Goal: Transaction & Acquisition: Download file/media

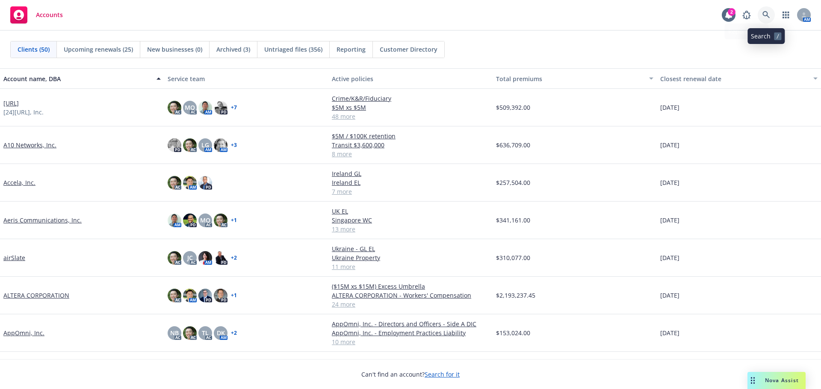
click at [770, 13] on link at bounding box center [765, 14] width 17 height 17
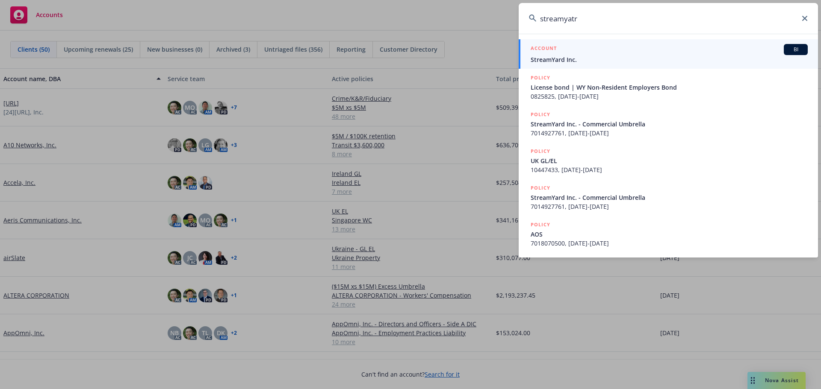
click at [574, 17] on input "streamyatr" at bounding box center [667, 18] width 299 height 31
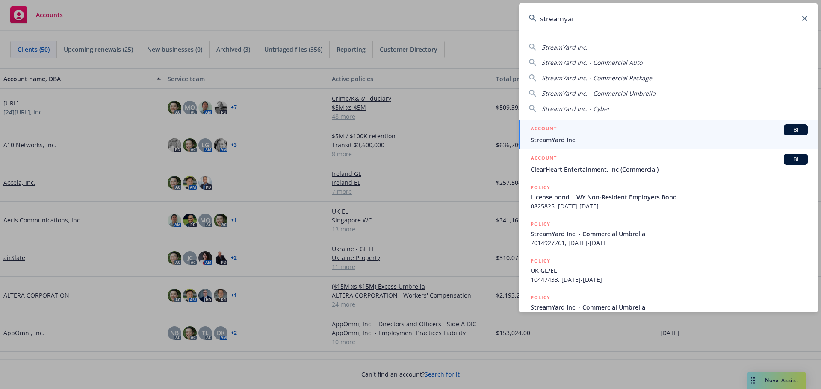
type input "streamyar"
click at [574, 135] on div "ACCOUNT BI" at bounding box center [668, 129] width 277 height 11
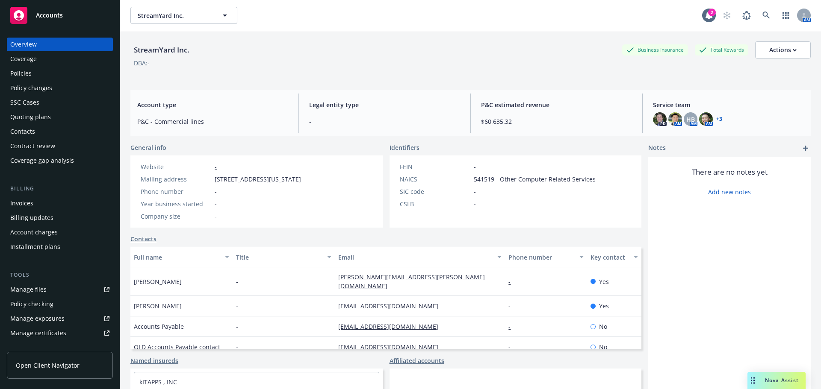
click at [51, 71] on div "Policies" at bounding box center [59, 74] width 99 height 14
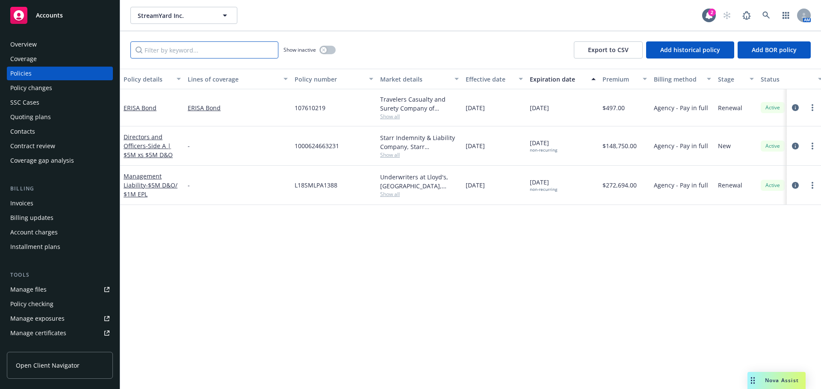
click at [169, 49] on input "Filter by keyword..." at bounding box center [204, 49] width 148 height 17
paste input "WC 7 18070495"
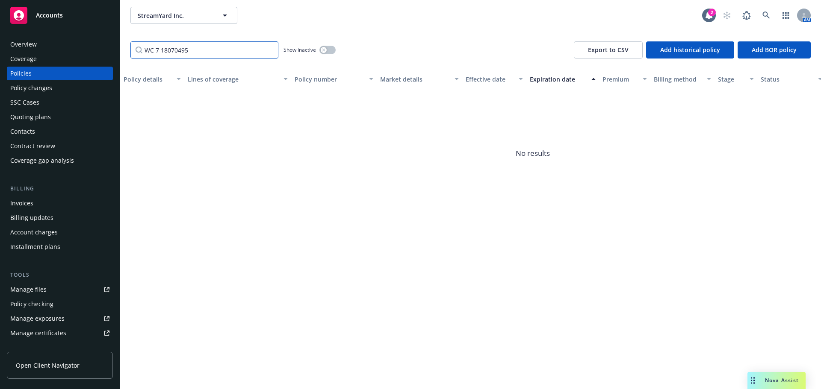
type input "WC 7 18070495"
click at [323, 50] on icon "button" at bounding box center [323, 49] width 3 height 3
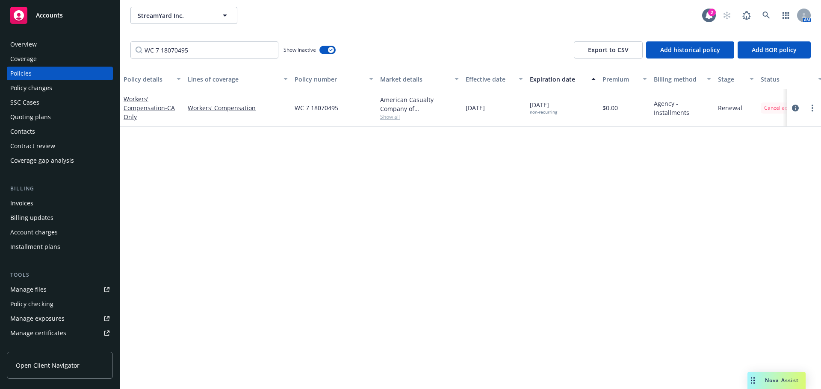
click at [177, 109] on div "Workers' Compensation - CA Only" at bounding box center [152, 107] width 57 height 27
click at [174, 109] on span "- CA Only" at bounding box center [149, 112] width 51 height 17
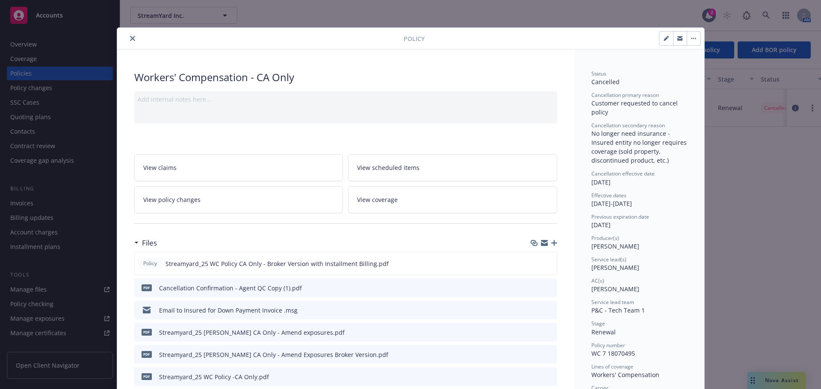
click at [548, 287] on icon "preview file" at bounding box center [549, 288] width 8 height 6
click at [127, 40] on button "close" at bounding box center [132, 38] width 10 height 10
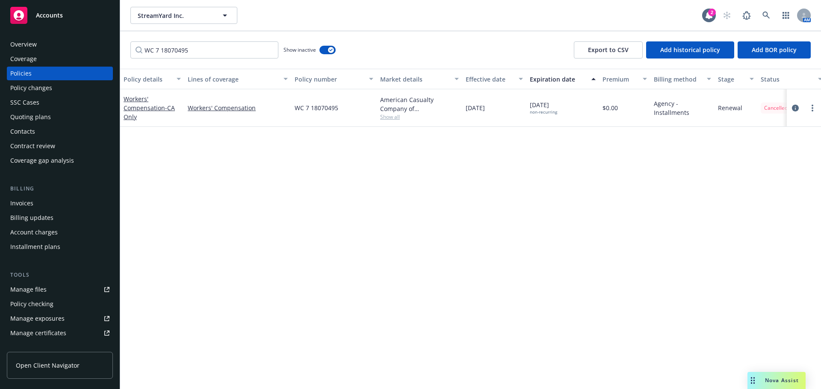
click at [71, 86] on div "Policy changes" at bounding box center [59, 88] width 99 height 14
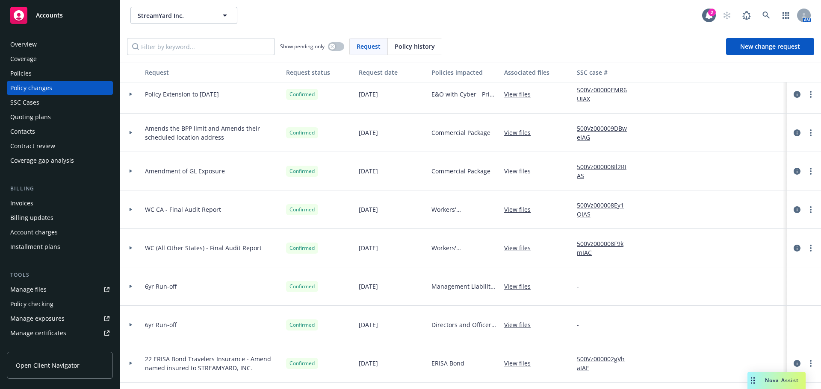
scroll to position [171, 0]
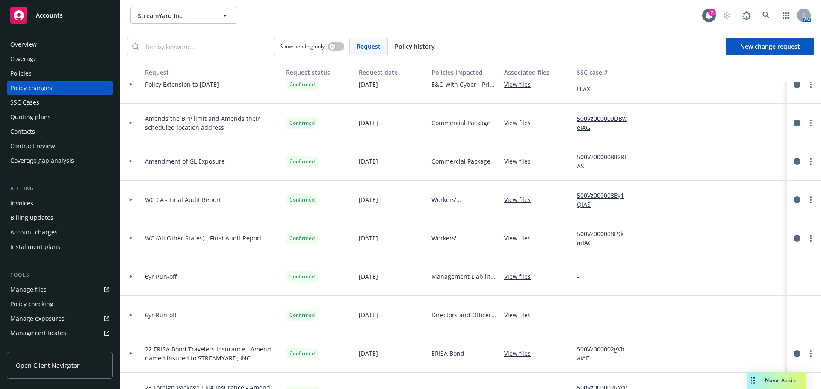
click at [250, 57] on div "Show pending only Request Policy history New change request" at bounding box center [470, 46] width 701 height 31
click at [251, 50] on input "Filter by keyword..." at bounding box center [201, 46] width 148 height 17
paste input "WC 7 18070495"
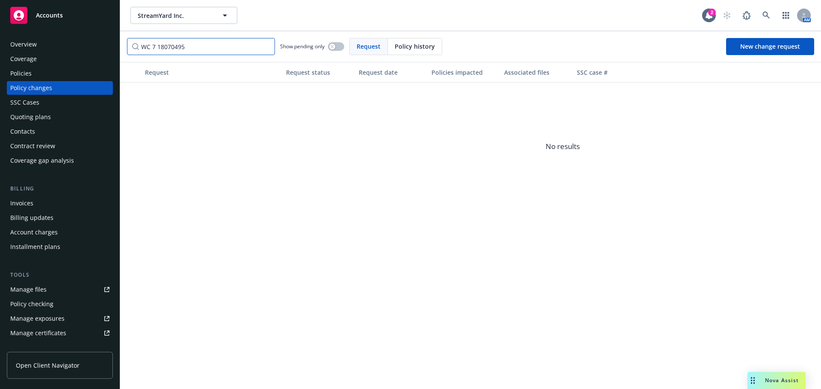
type input "WC 7 18070495"
click at [425, 44] on span "Policy history" at bounding box center [415, 46] width 40 height 9
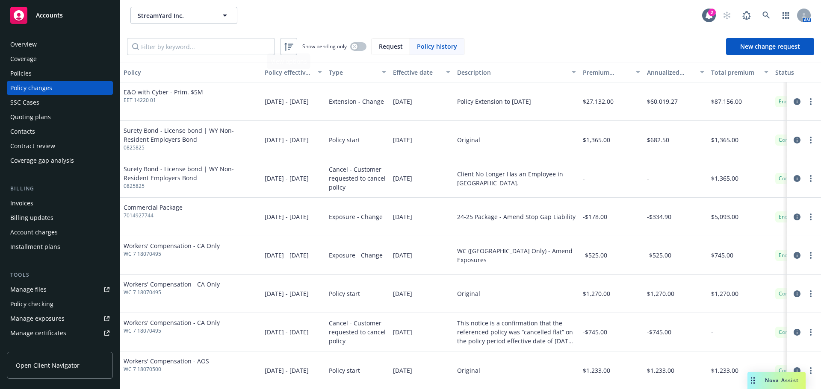
click at [388, 44] on span "Request" at bounding box center [391, 46] width 24 height 9
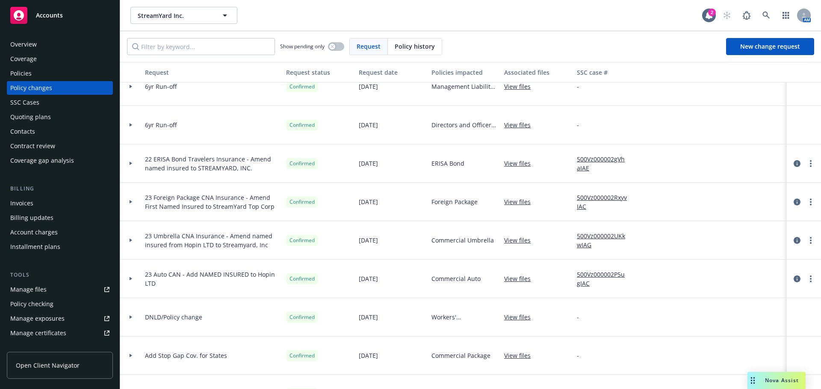
scroll to position [342, 0]
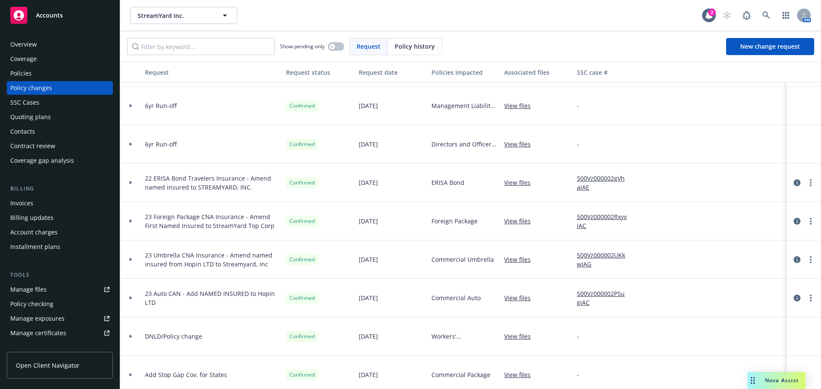
click at [32, 72] on div "Policies" at bounding box center [59, 74] width 99 height 14
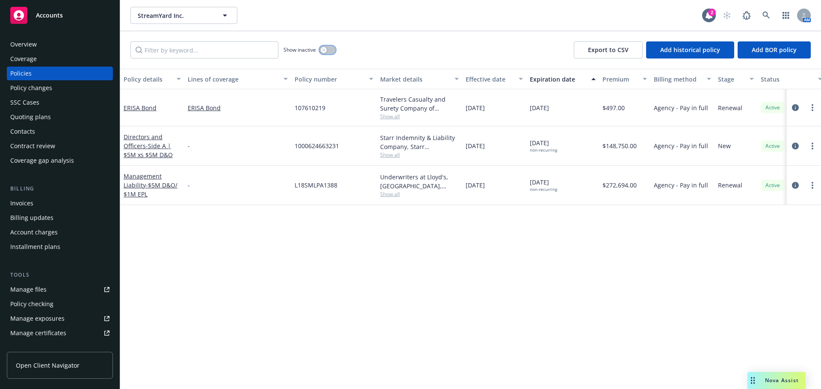
click at [324, 52] on div "button" at bounding box center [324, 50] width 6 height 6
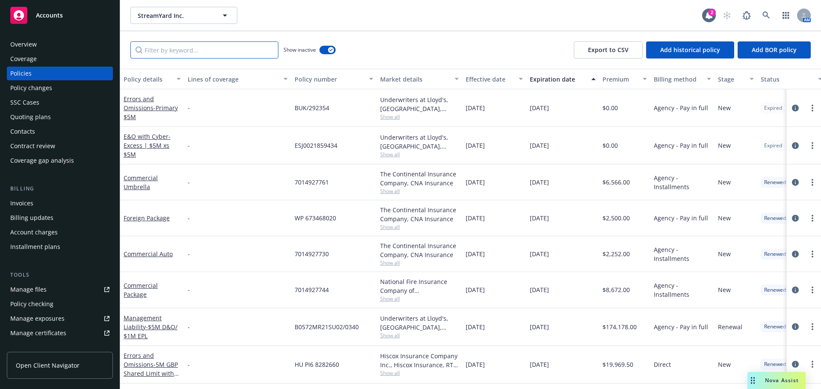
click at [226, 52] on input "Filter by keyword..." at bounding box center [204, 49] width 148 height 17
paste input "WC 7 18070495"
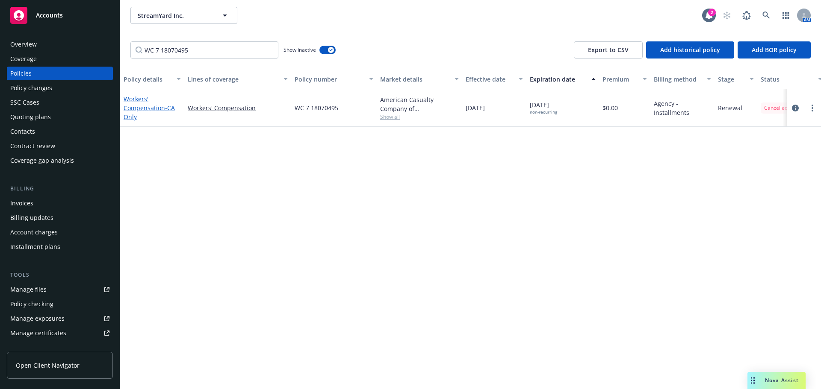
click at [162, 107] on link "Workers' Compensation - CA Only" at bounding box center [149, 108] width 51 height 26
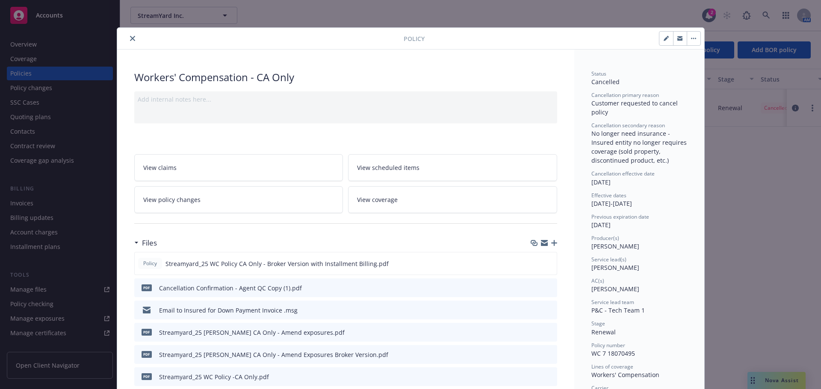
click at [127, 41] on button "close" at bounding box center [132, 38] width 10 height 10
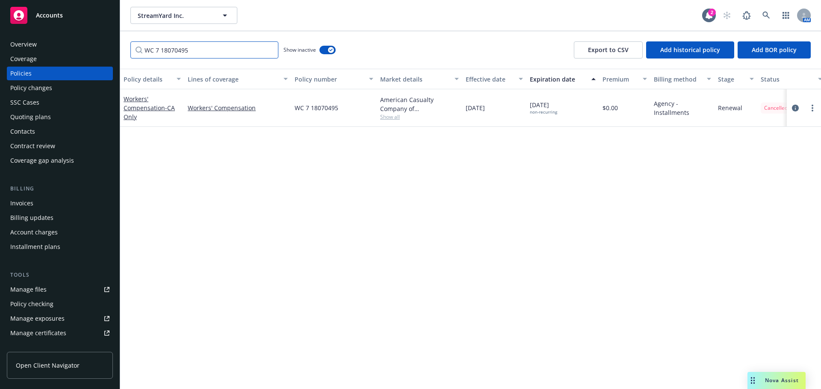
drag, startPoint x: 194, startPoint y: 50, endPoint x: 153, endPoint y: 50, distance: 41.0
click at [153, 50] on input "WC 7 18070495" at bounding box center [204, 49] width 148 height 17
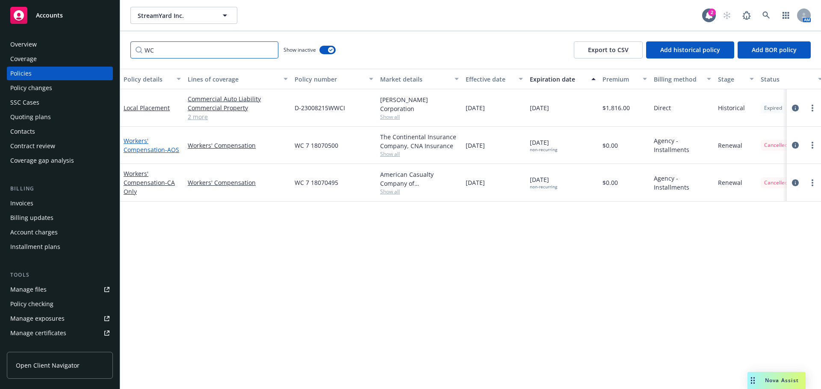
type input "WC"
click at [134, 147] on link "Workers' Compensation - AOS" at bounding box center [152, 145] width 56 height 17
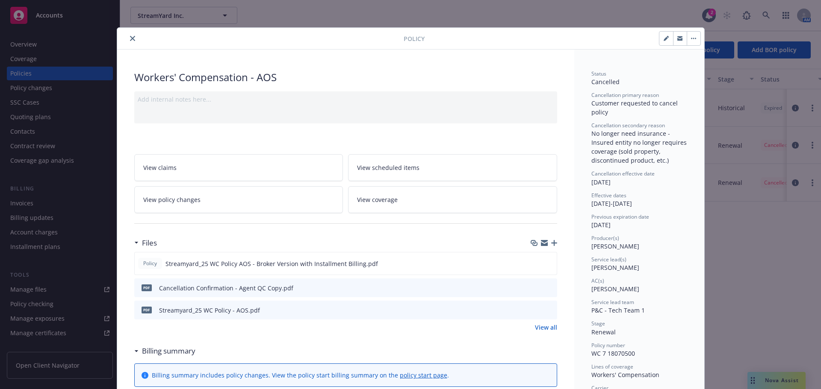
click at [548, 285] on icon "preview file" at bounding box center [549, 288] width 8 height 6
click at [185, 197] on span "View policy changes" at bounding box center [171, 199] width 57 height 9
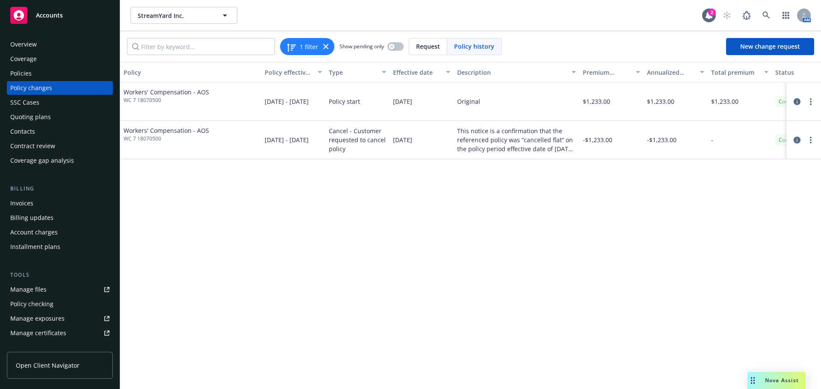
click at [794, 141] on icon "circleInformation" at bounding box center [796, 140] width 7 height 7
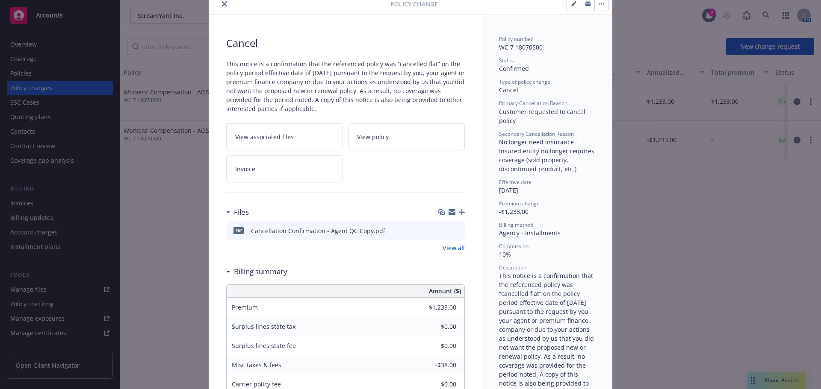
scroll to position [30, 0]
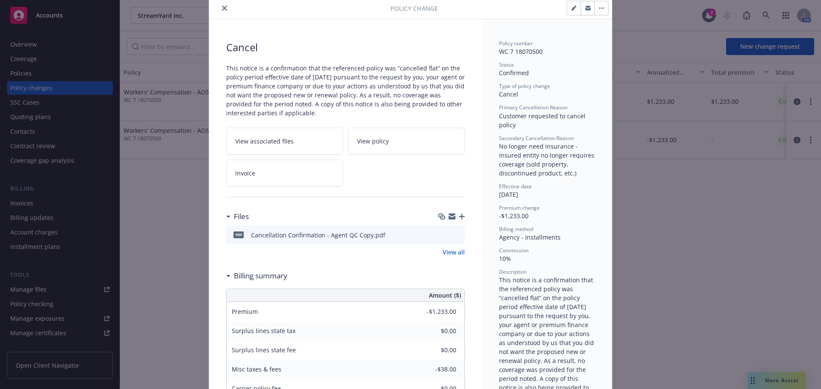
click at [222, 10] on icon "close" at bounding box center [224, 8] width 5 height 5
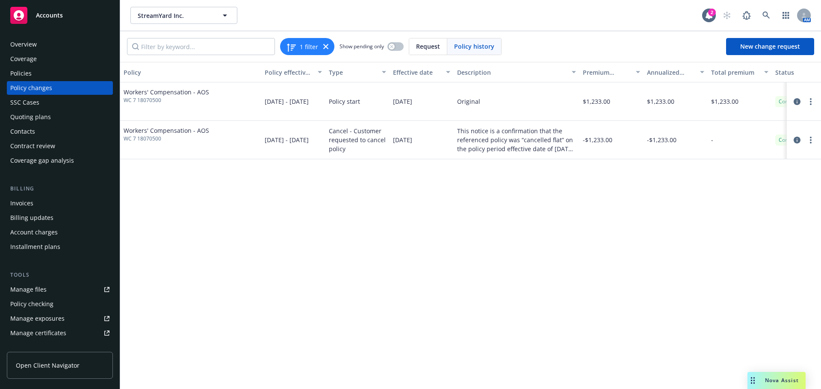
click at [46, 126] on div "Contacts" at bounding box center [59, 132] width 99 height 14
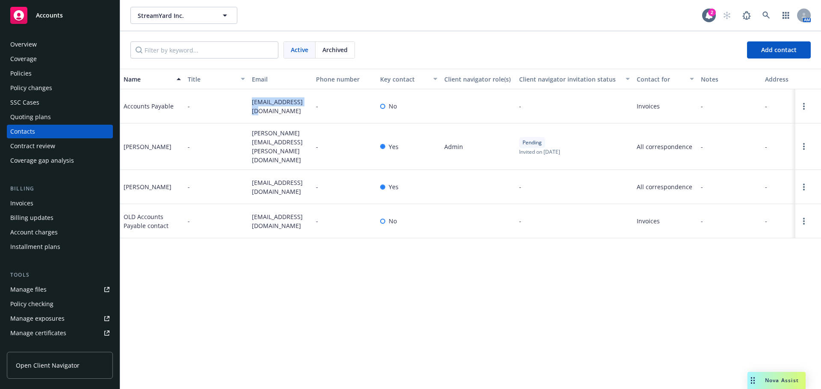
drag, startPoint x: 267, startPoint y: 116, endPoint x: 252, endPoint y: 100, distance: 21.2
click at [252, 100] on div "ap@streamyard.com" at bounding box center [280, 106] width 64 height 34
copy span "ap@streamyard.com"
click at [777, 244] on div "Name Title Email Phone number Key contact Client navigator role(s) Client navig…" at bounding box center [470, 229] width 701 height 321
click at [63, 19] on div "Accounts" at bounding box center [59, 15] width 99 height 17
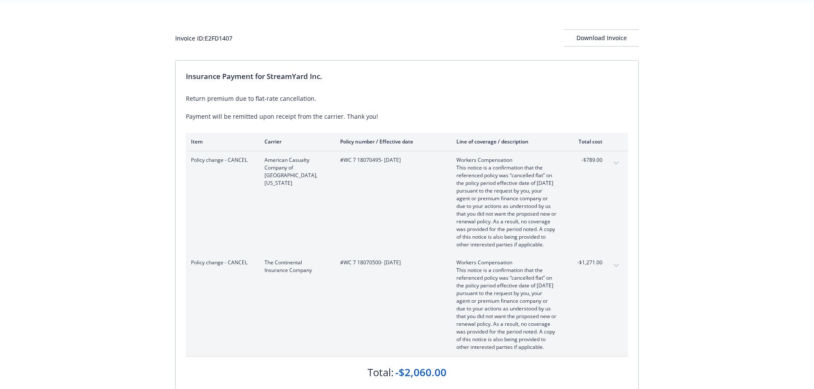
scroll to position [43, 0]
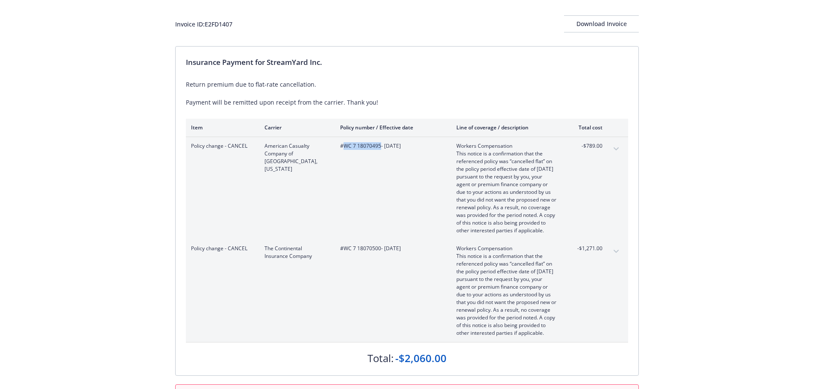
drag, startPoint x: 380, startPoint y: 147, endPoint x: 344, endPoint y: 148, distance: 35.9
click at [344, 148] on span "#WC 7 18070495 - [DATE]" at bounding box center [391, 146] width 103 height 8
copy span "WC 7 18070495"
click at [592, 22] on div "Download Invoice" at bounding box center [601, 24] width 75 height 16
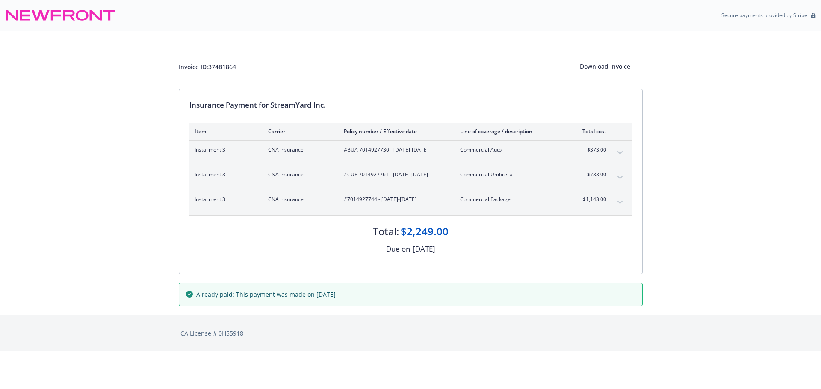
click at [34, 56] on div "Invoice ID: 374B1864 Download Invoice Insurance Payment for StreamYard Inc. Ite…" at bounding box center [410, 173] width 821 height 284
click at [611, 68] on div "Download Invoice" at bounding box center [605, 67] width 75 height 16
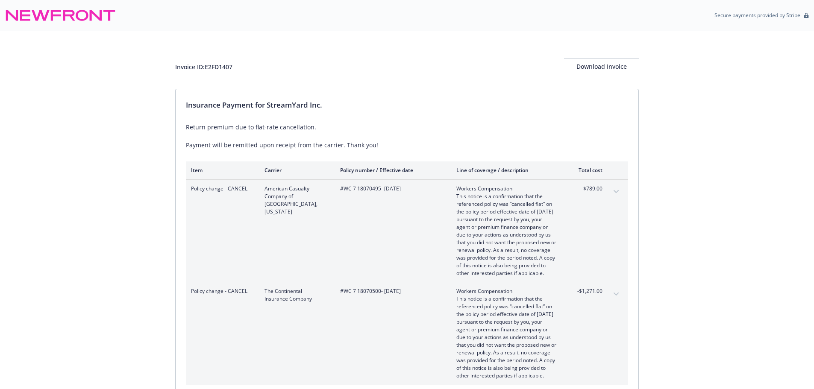
click at [12, 114] on div "Invoice ID: E2FD1407 Download Invoice Insurance Payment for StreamYard Inc. Ret…" at bounding box center [407, 245] width 814 height 429
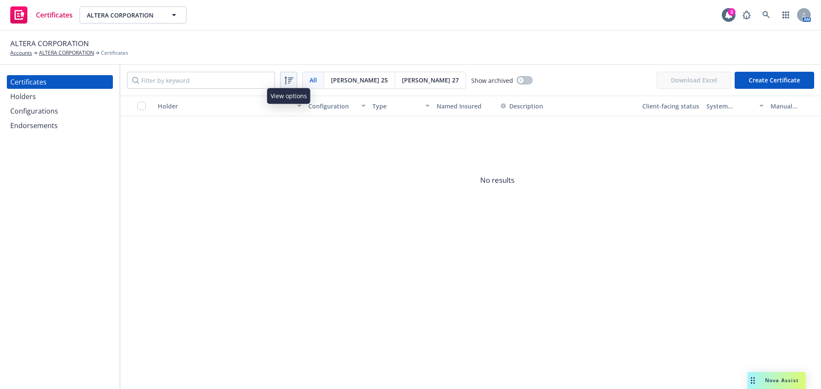
click at [293, 77] on icon at bounding box center [288, 80] width 10 height 10
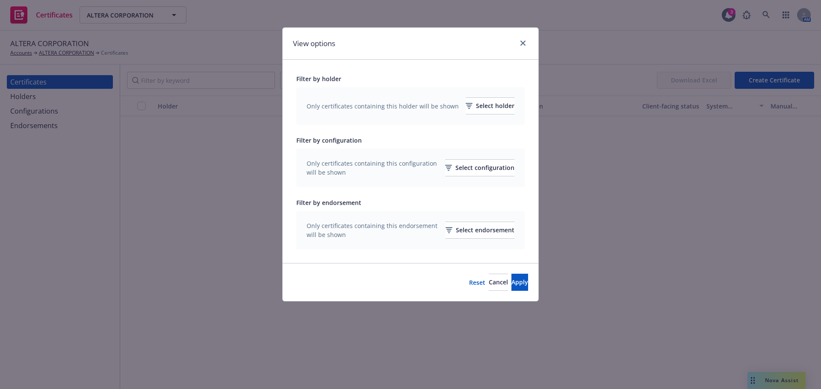
click at [518, 39] on div at bounding box center [521, 43] width 14 height 11
click at [524, 40] on link "close" at bounding box center [523, 43] width 10 height 10
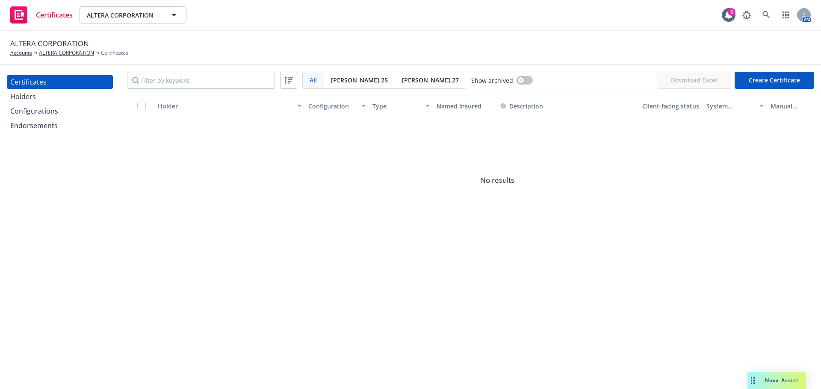
click at [784, 83] on button "Create Certificate" at bounding box center [774, 80] width 80 height 17
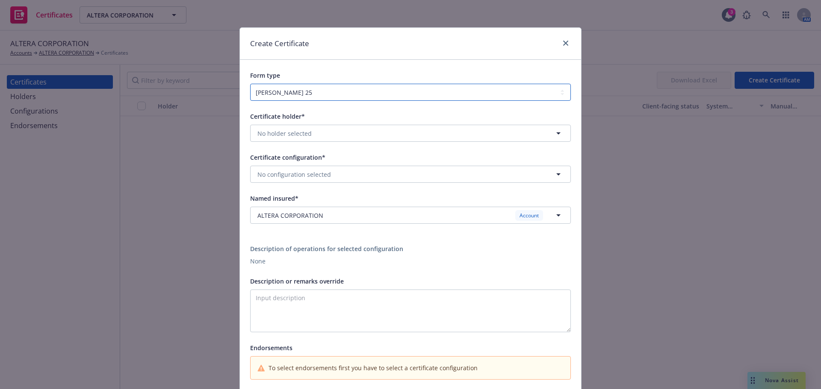
click at [360, 90] on select "[PERSON_NAME] 25 [PERSON_NAME] 27 [PERSON_NAME] 28" at bounding box center [410, 92] width 321 height 17
select select "ACORD28"
click at [250, 84] on select "[PERSON_NAME] 25 [PERSON_NAME] 27 [PERSON_NAME] 28" at bounding box center [410, 92] width 321 height 17
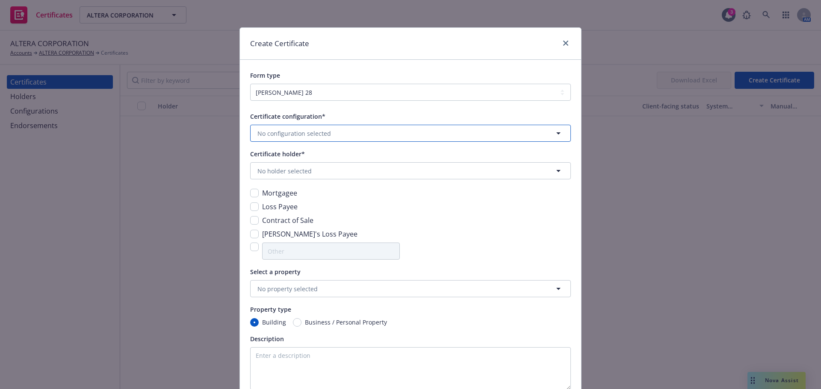
click at [362, 136] on button "No configuration selected" at bounding box center [410, 133] width 321 height 17
click at [362, 136] on input at bounding box center [408, 133] width 289 height 10
click at [377, 111] on div "Certificate configuration* No results Certificate holder* No holder selected Mo…" at bounding box center [410, 352] width 341 height 503
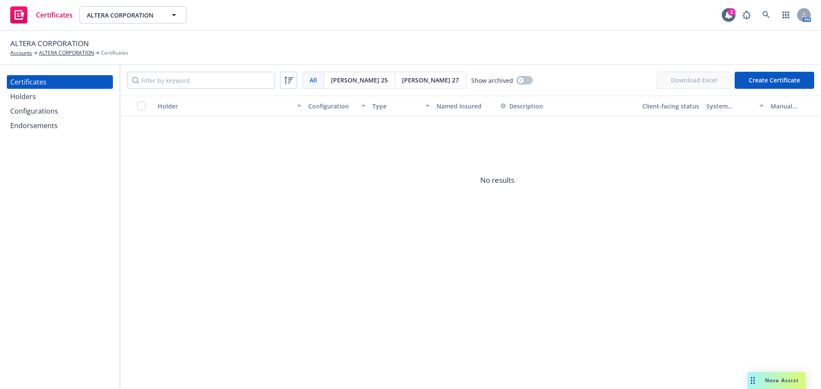
click at [361, 59] on div "ALTERA CORPORATION Accounts ALTERA CORPORATION Certificates" at bounding box center [410, 48] width 821 height 34
click at [287, 77] on icon at bounding box center [288, 80] width 10 height 10
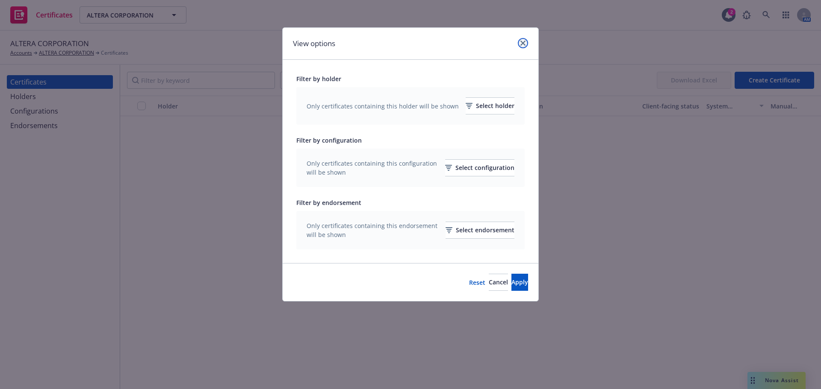
click at [526, 45] on link "close" at bounding box center [523, 43] width 10 height 10
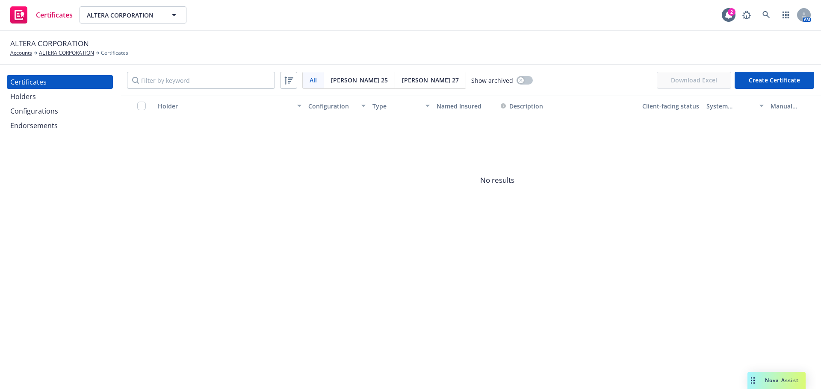
click at [490, 80] on div "All All [PERSON_NAME] 25 [PERSON_NAME] 27 Show archived Download Excel Create C…" at bounding box center [470, 80] width 701 height 31
click at [298, 91] on div "All All [PERSON_NAME] 25 [PERSON_NAME] 27 Show archived Download Excel Create C…" at bounding box center [470, 80] width 701 height 31
click at [303, 91] on div "All All [PERSON_NAME] 25 [PERSON_NAME] 27 Show archived Download Excel Create C…" at bounding box center [470, 80] width 701 height 31
drag, startPoint x: 303, startPoint y: 91, endPoint x: 310, endPoint y: 91, distance: 7.3
click at [310, 91] on div "All All [PERSON_NAME] 25 [PERSON_NAME] 27 Show archived Download Excel Create C…" at bounding box center [470, 80] width 701 height 31
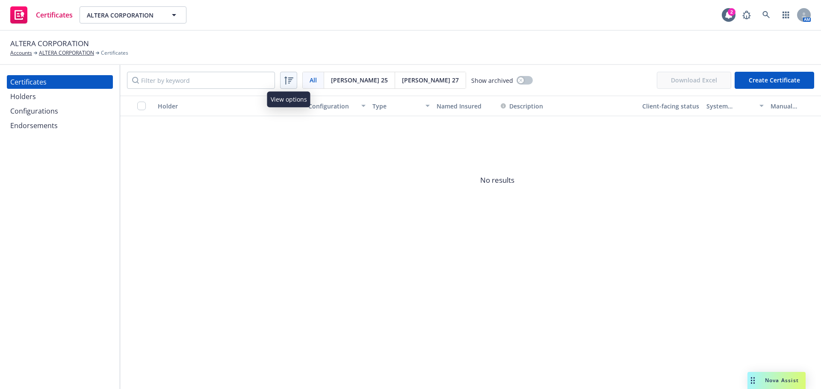
click at [290, 85] on icon at bounding box center [288, 80] width 10 height 10
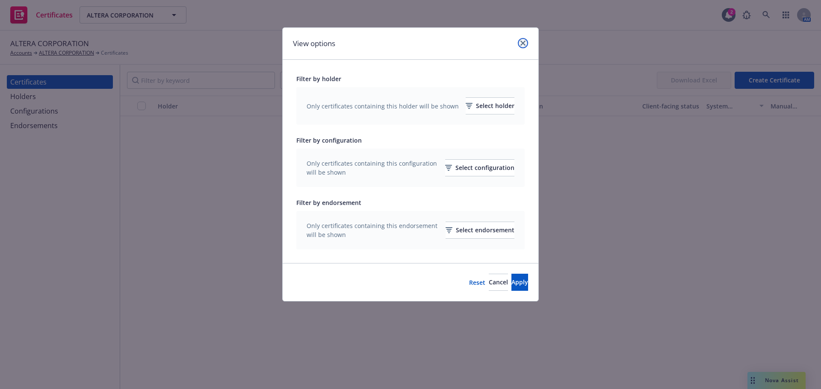
click at [522, 44] on icon "close" at bounding box center [522, 43] width 5 height 5
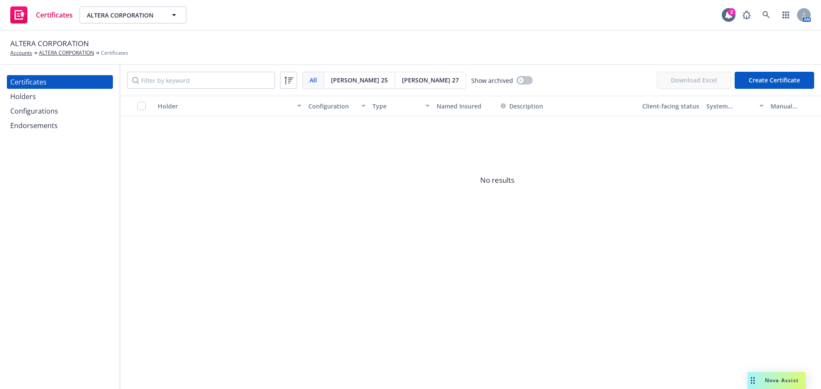
click at [24, 101] on div "Holders" at bounding box center [23, 97] width 26 height 14
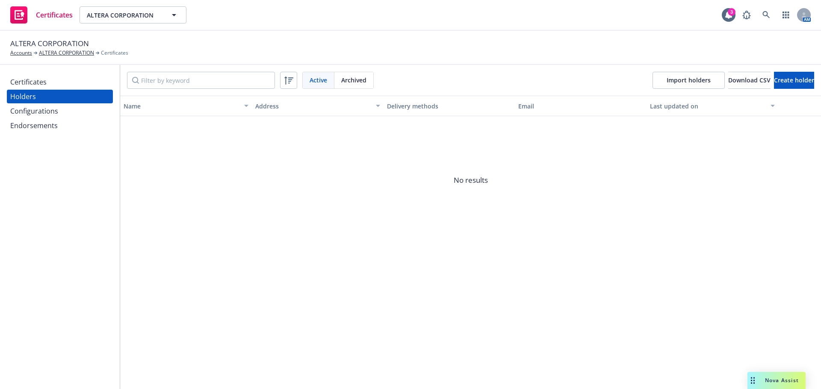
click at [417, 64] on div "ALTERA CORPORATION Accounts ALTERA CORPORATION Certificates" at bounding box center [410, 48] width 821 height 34
click at [76, 81] on div "Certificates" at bounding box center [59, 82] width 99 height 14
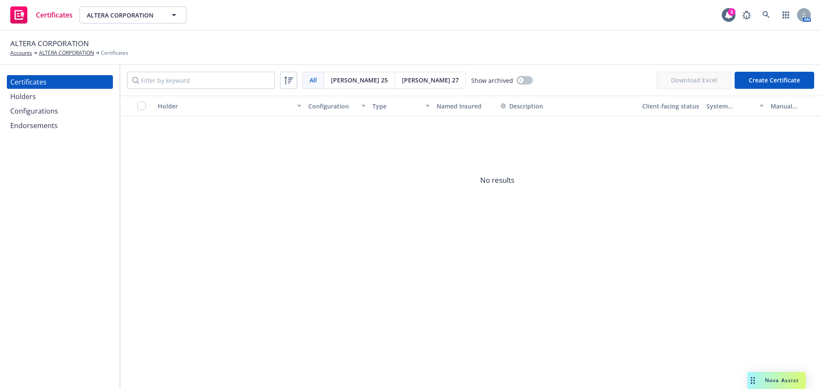
click at [558, 75] on div "All All [PERSON_NAME] 25 [PERSON_NAME] 27 Show archived Download Excel Create C…" at bounding box center [470, 80] width 701 height 31
click at [417, 88] on div "All All [PERSON_NAME] 25 [PERSON_NAME] 27 Show archived" at bounding box center [330, 80] width 406 height 17
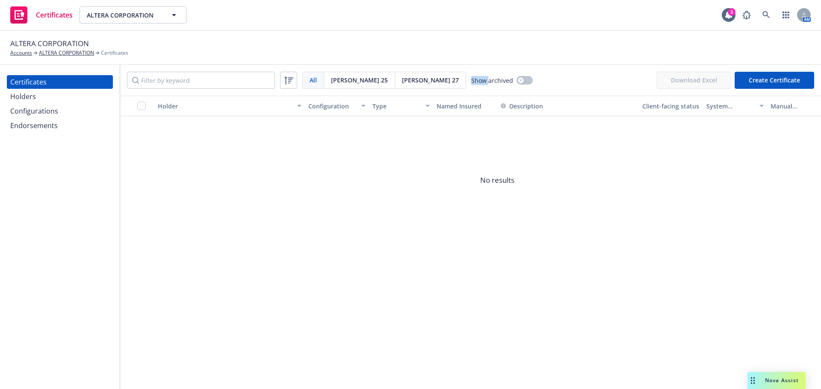
click at [417, 88] on div "All All [PERSON_NAME] 25 [PERSON_NAME] 27 Show archived" at bounding box center [330, 80] width 406 height 17
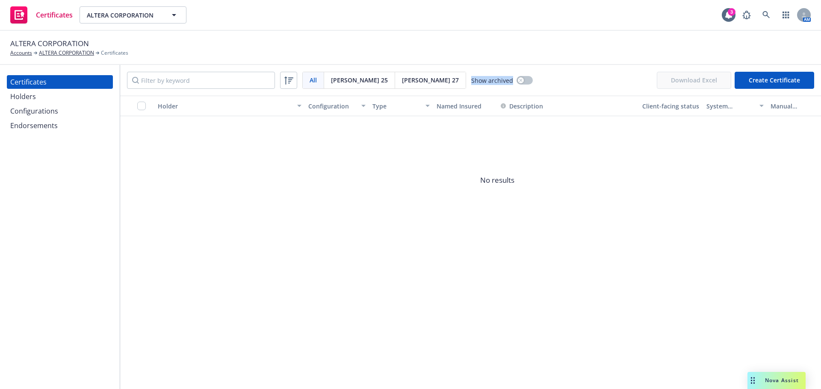
click at [417, 88] on div "All All [PERSON_NAME] 25 [PERSON_NAME] 27 Show archived" at bounding box center [330, 80] width 406 height 17
click at [100, 41] on div "ALTERA CORPORATION Accounts ALTERA CORPORATION Certificates" at bounding box center [69, 47] width 118 height 19
click at [772, 82] on button "Create Certificate" at bounding box center [774, 80] width 80 height 17
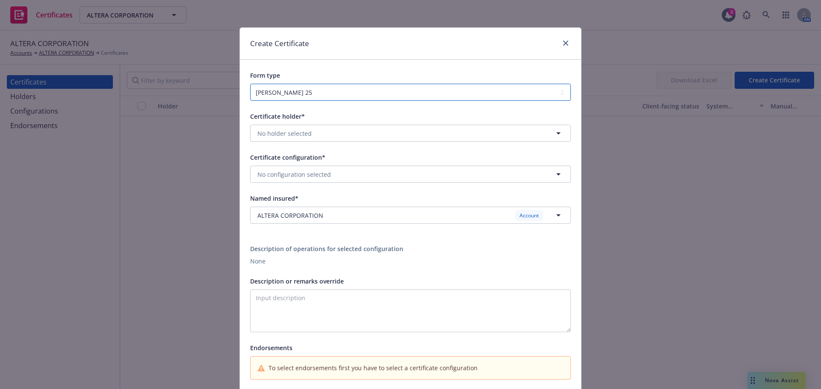
click at [476, 99] on select "[PERSON_NAME] 25 [PERSON_NAME] 27 [PERSON_NAME] 28" at bounding box center [410, 92] width 321 height 17
select select "ACORD28"
click at [250, 84] on select "[PERSON_NAME] 25 [PERSON_NAME] 27 [PERSON_NAME] 28" at bounding box center [410, 92] width 321 height 17
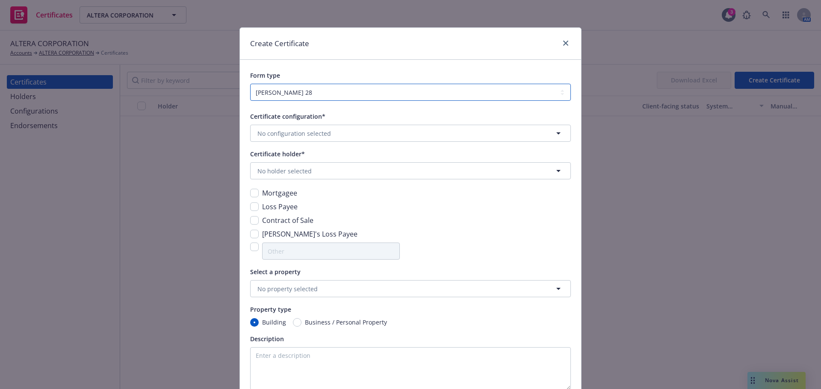
click at [314, 91] on select "[PERSON_NAME] 25 [PERSON_NAME] 27 [PERSON_NAME] 28" at bounding box center [410, 92] width 321 height 17
click at [281, 89] on select "[PERSON_NAME] 25 [PERSON_NAME] 27 [PERSON_NAME] 28" at bounding box center [410, 92] width 321 height 17
click at [279, 44] on h1 "Create Certificate" at bounding box center [279, 43] width 59 height 11
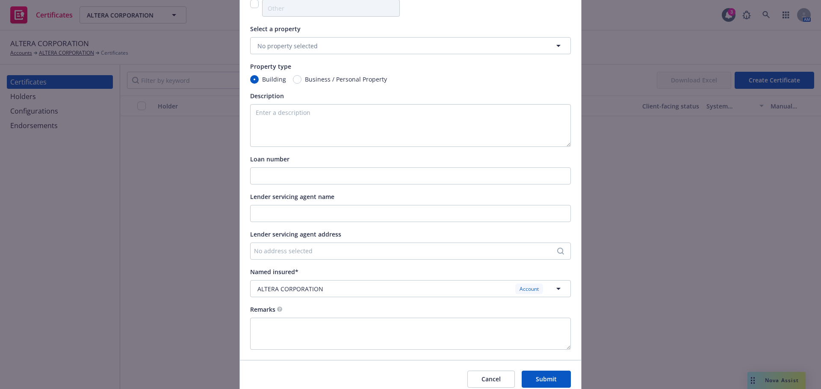
scroll to position [280, 0]
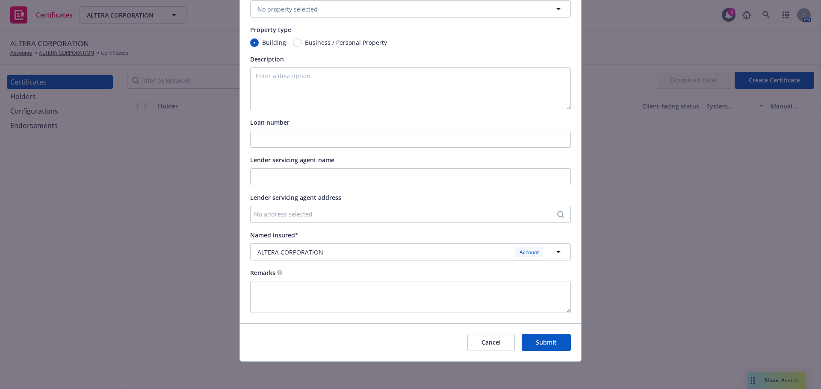
click at [495, 339] on button "Cancel" at bounding box center [490, 342] width 47 height 17
